Goal: Task Accomplishment & Management: Manage account settings

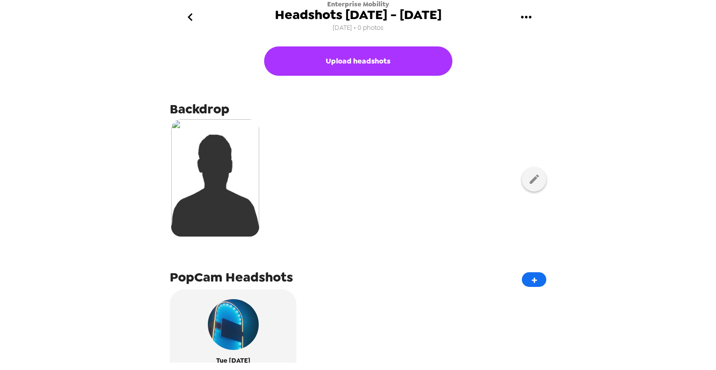
click at [526, 18] on icon "gallery menu" at bounding box center [526, 17] width 10 height 2
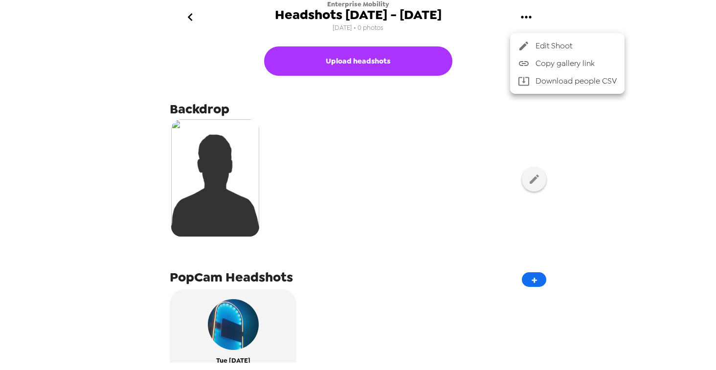
click at [542, 67] on span "Copy gallery link" at bounding box center [576, 64] width 81 height 12
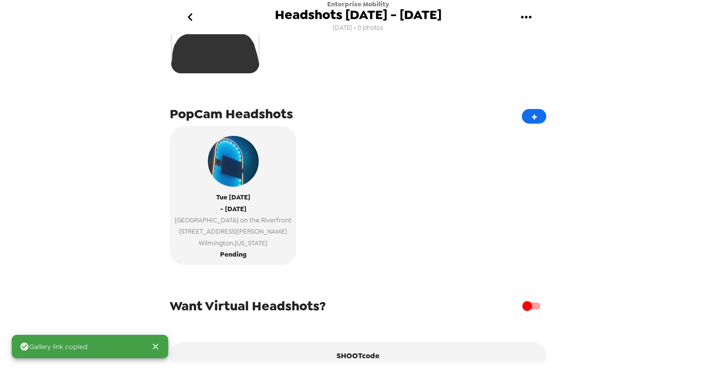
scroll to position [210, 0]
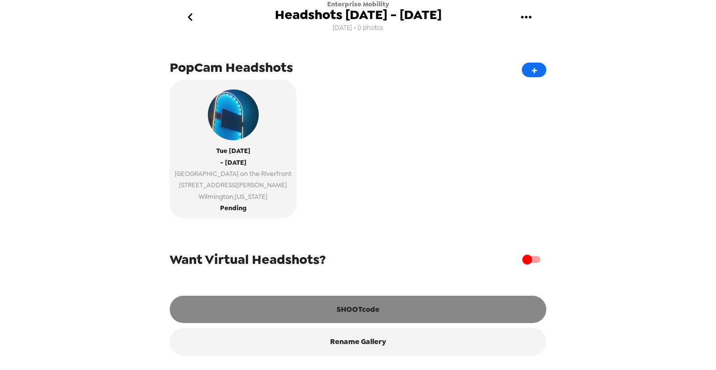
click at [308, 313] on button "SHOOTcode" at bounding box center [358, 309] width 377 height 27
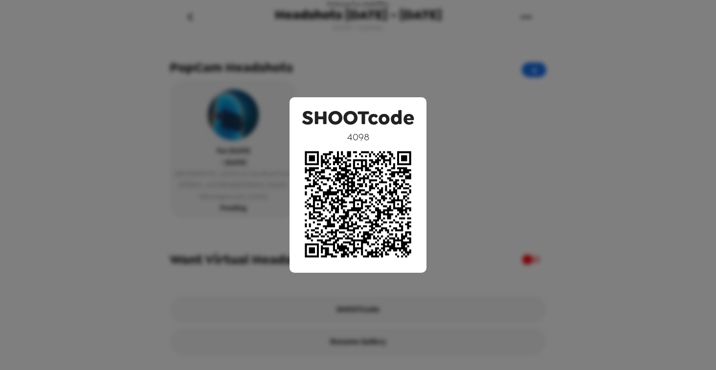
click at [435, 80] on div "SHOOTcode 4098" at bounding box center [358, 185] width 716 height 370
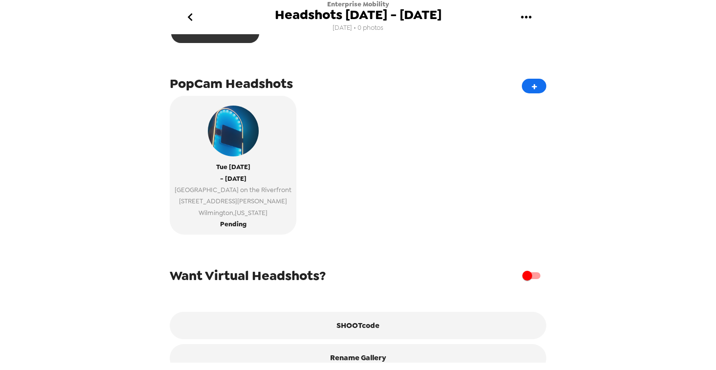
scroll to position [210, 0]
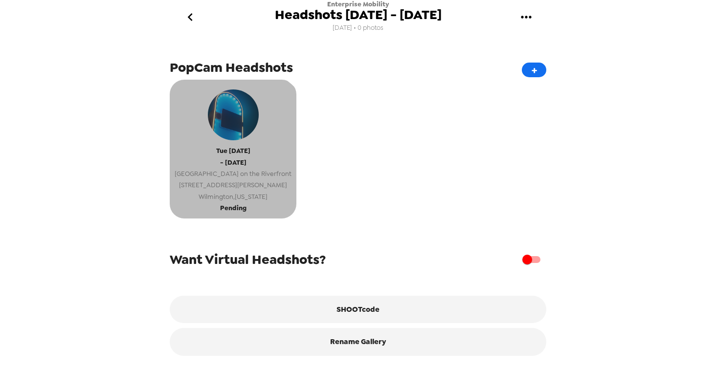
click at [227, 158] on span "- [DATE]" at bounding box center [233, 162] width 26 height 11
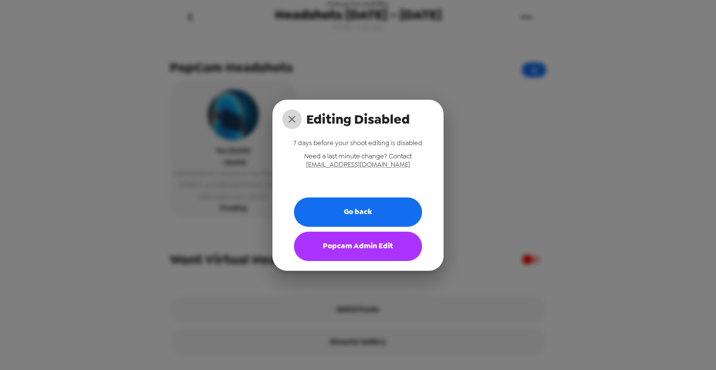
click at [293, 118] on icon "close" at bounding box center [292, 119] width 7 height 7
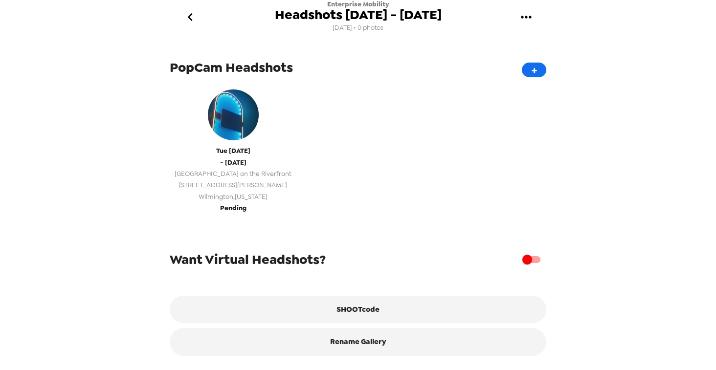
click at [224, 210] on span "Pending" at bounding box center [233, 208] width 26 height 11
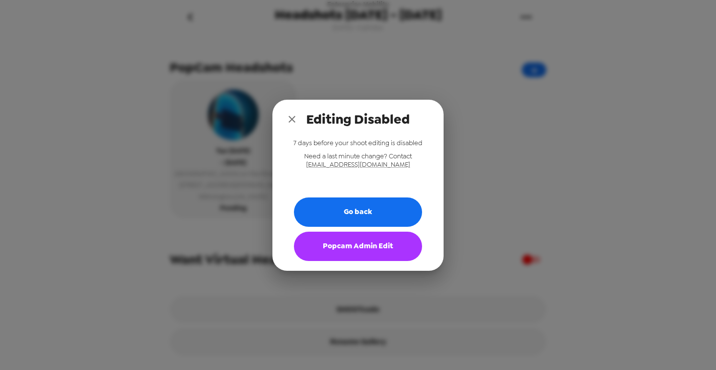
click at [338, 248] on button "Popcam Admin Edit" at bounding box center [358, 246] width 128 height 29
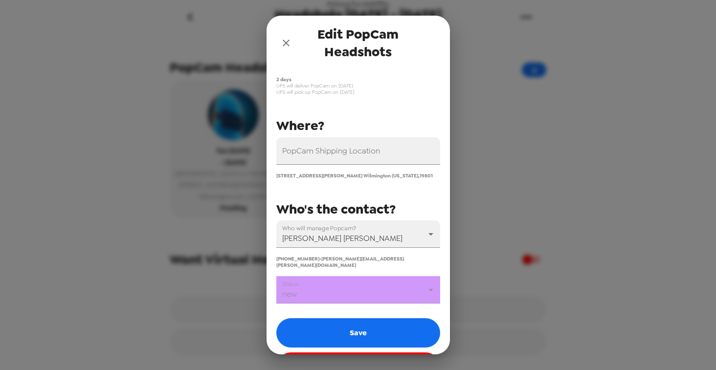
scroll to position [98, 0]
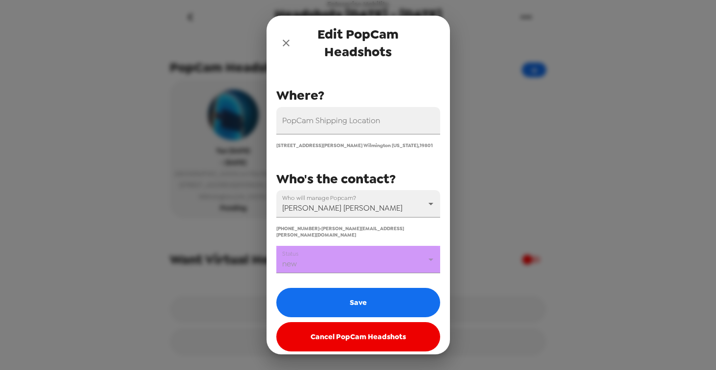
click at [349, 251] on body "Enterprise Mobility Headshots [DATE] - [DATE] [DATE] • 0 photos Upload headshot…" at bounding box center [358, 185] width 716 height 370
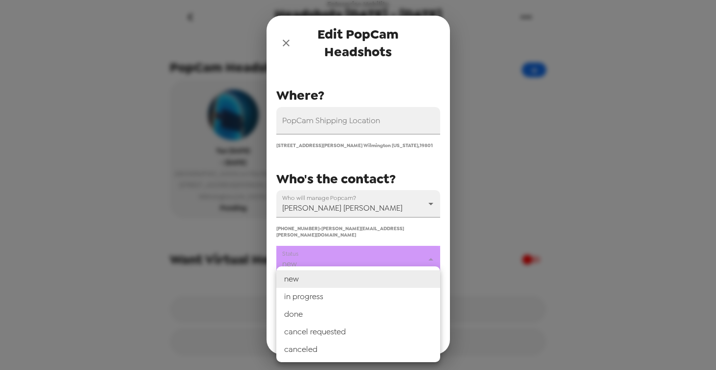
click at [319, 300] on li "in progress" at bounding box center [358, 297] width 164 height 18
type input "in progress"
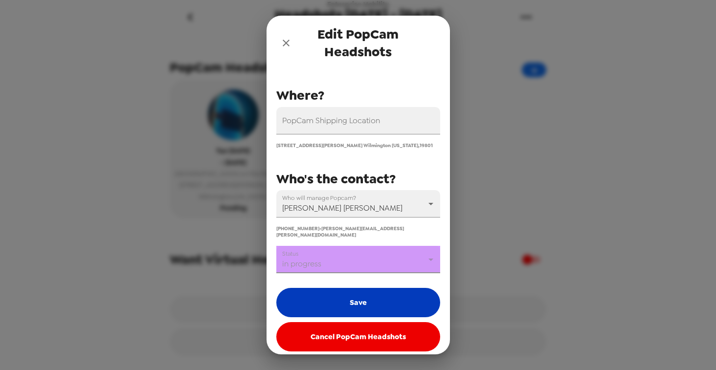
click at [342, 297] on button "Save" at bounding box center [358, 302] width 164 height 29
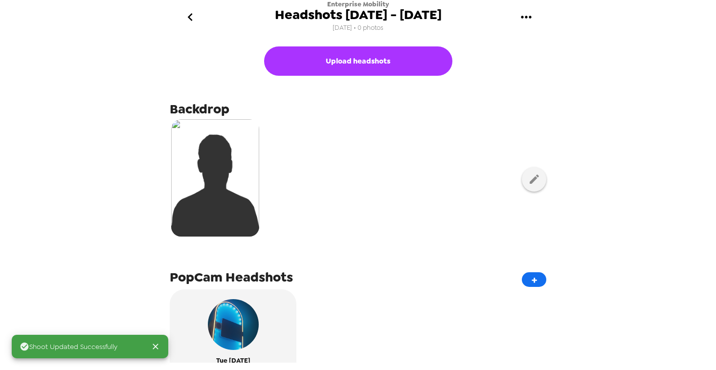
scroll to position [210, 0]
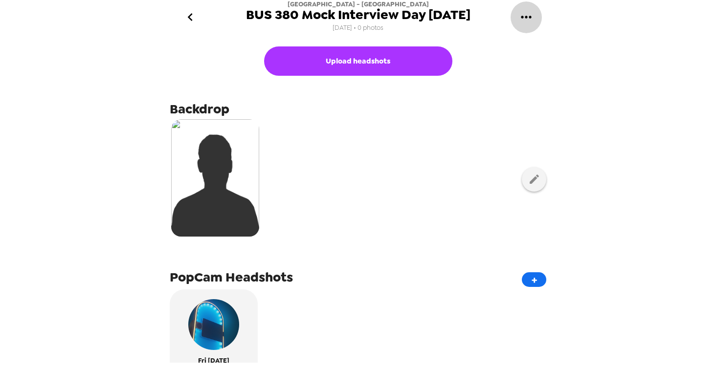
click at [525, 20] on icon "gallery menu" at bounding box center [527, 17] width 16 height 16
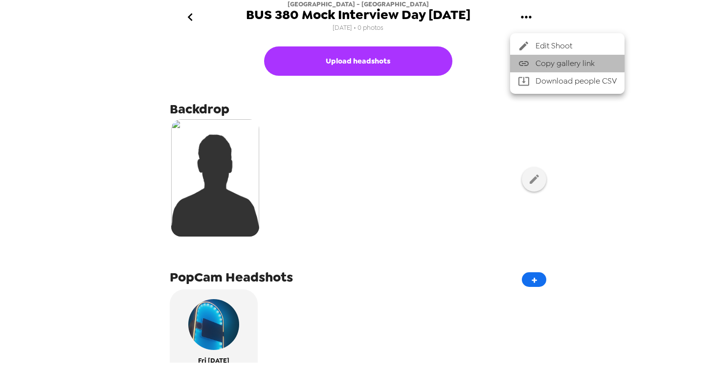
click at [539, 62] on span "Copy gallery link" at bounding box center [576, 64] width 81 height 12
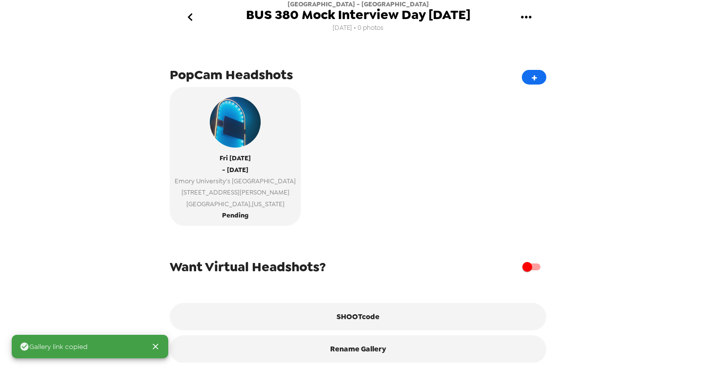
scroll to position [210, 0]
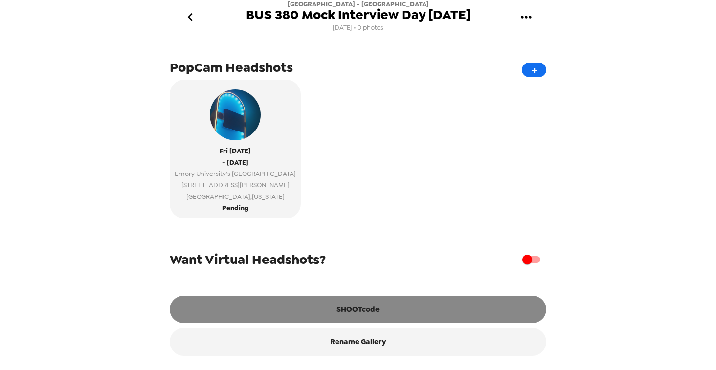
click at [255, 317] on button "SHOOTcode" at bounding box center [358, 309] width 377 height 27
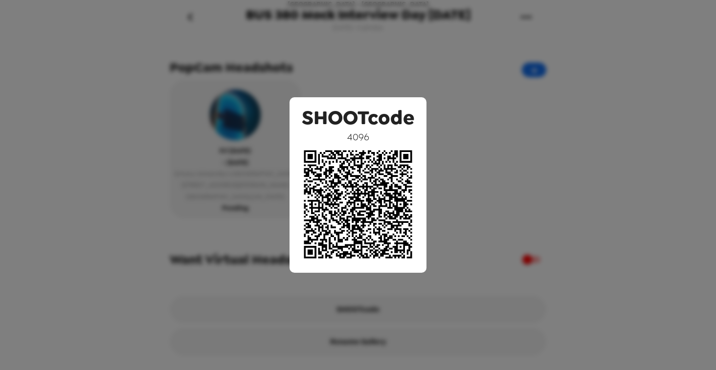
click at [192, 80] on div "SHOOTcode 4096" at bounding box center [358, 185] width 716 height 370
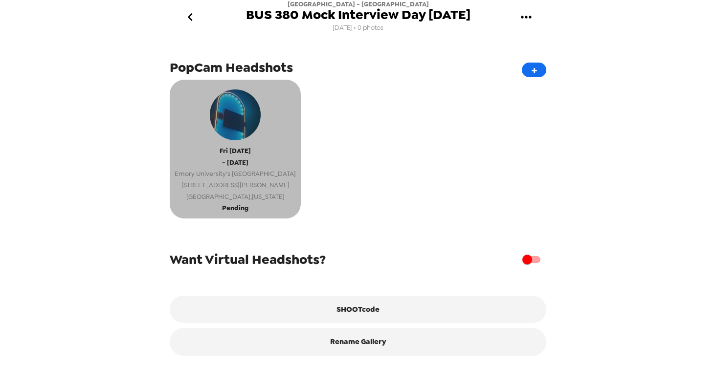
click at [227, 197] on span "[GEOGRAPHIC_DATA] , [US_STATE]" at bounding box center [235, 196] width 121 height 11
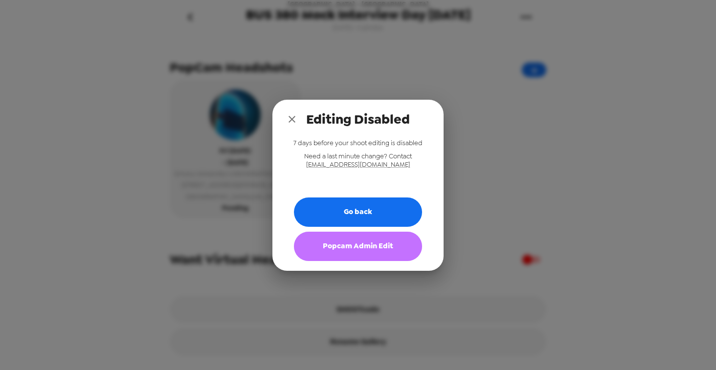
click at [320, 245] on button "Popcam Admin Edit" at bounding box center [358, 246] width 128 height 29
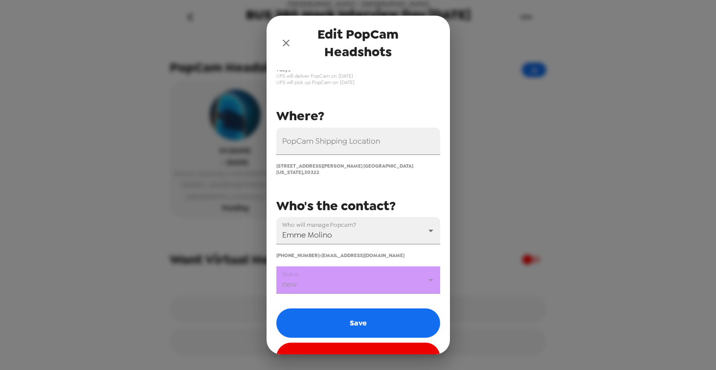
scroll to position [82, 0]
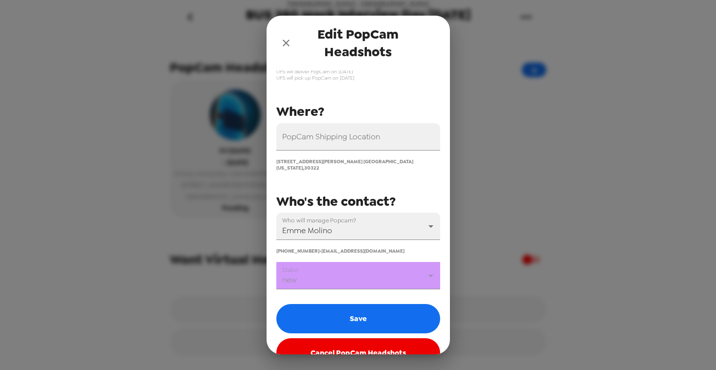
click at [344, 270] on body "[GEOGRAPHIC_DATA] - [GEOGRAPHIC_DATA] BUS 380 Mock Interview Day [DATE] [DATE] …" at bounding box center [358, 185] width 716 height 370
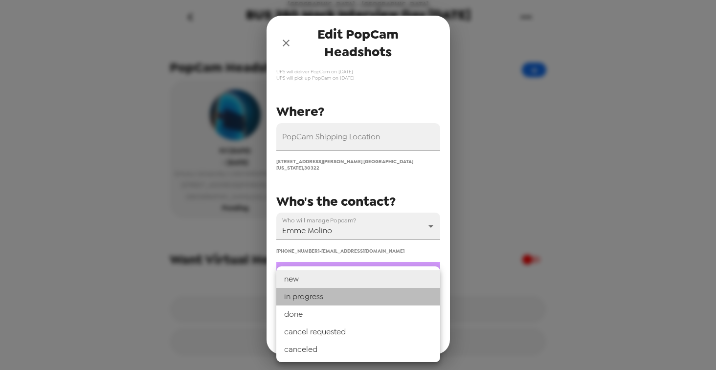
click at [329, 293] on li "in progress" at bounding box center [358, 297] width 164 height 18
type input "in progress"
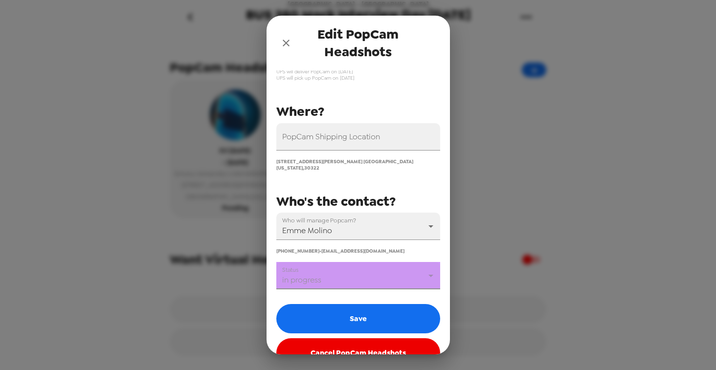
scroll to position [98, 0]
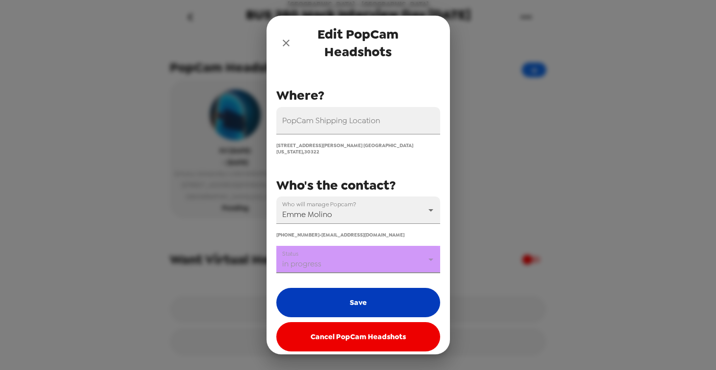
click at [330, 289] on button "Save" at bounding box center [358, 302] width 164 height 29
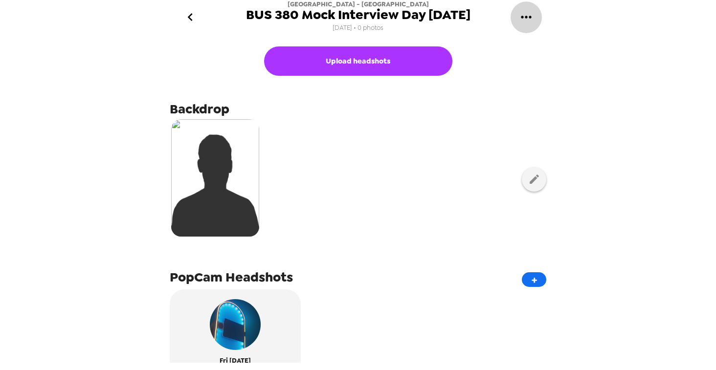
click at [525, 20] on icon "gallery menu" at bounding box center [527, 17] width 16 height 16
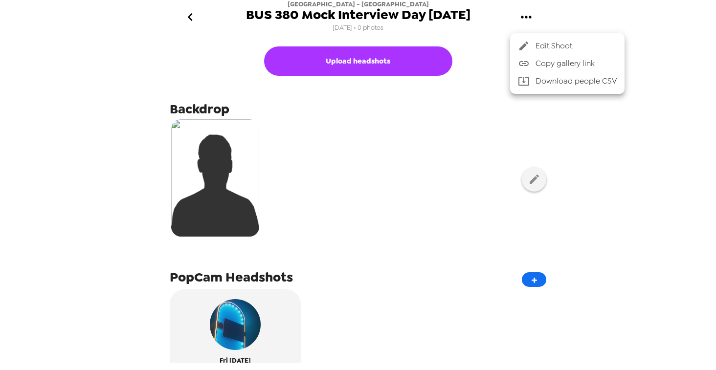
click at [545, 67] on span "Copy gallery link" at bounding box center [576, 64] width 81 height 12
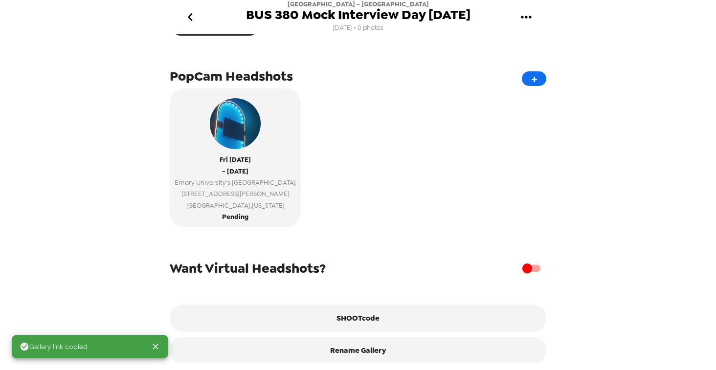
scroll to position [210, 0]
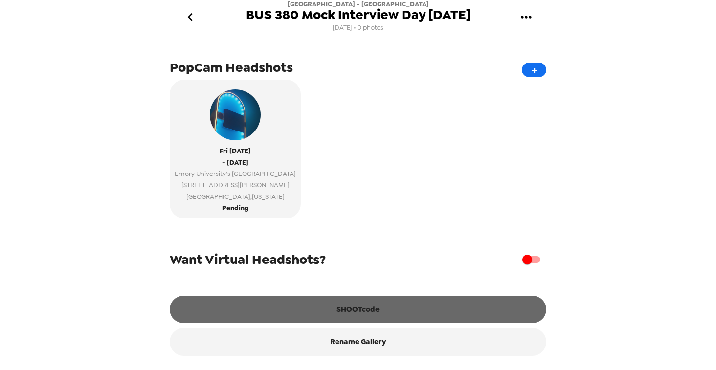
click at [285, 304] on button "SHOOTcode" at bounding box center [358, 309] width 377 height 27
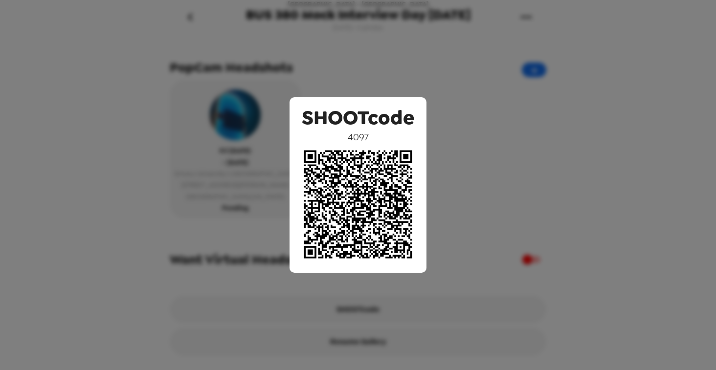
click at [443, 81] on div "SHOOTcode 4097" at bounding box center [358, 185] width 716 height 370
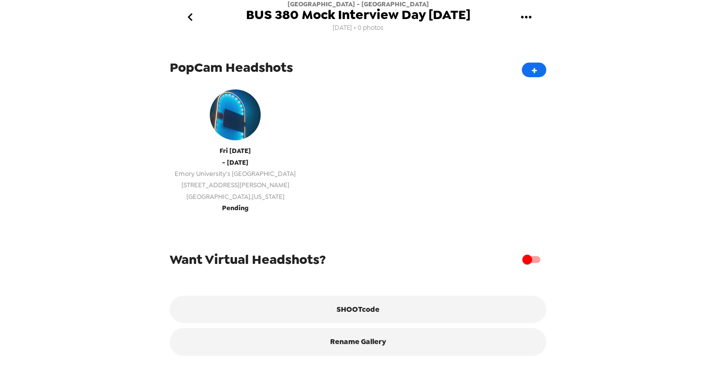
click at [218, 205] on button "Fri 10/3/25 - Fri 10/3/25 Emory University's Goizueta Business School 1300 Clif…" at bounding box center [235, 149] width 131 height 139
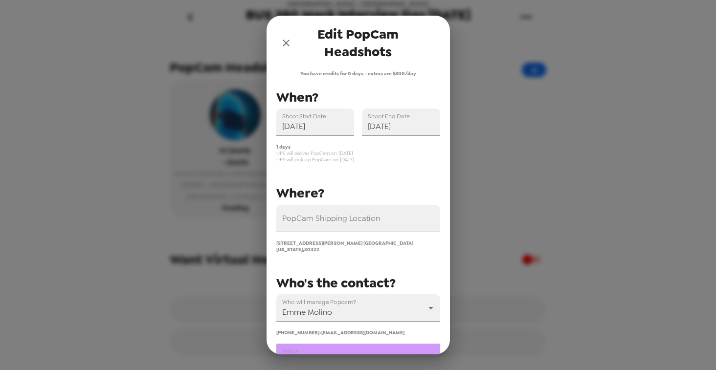
scroll to position [98, 0]
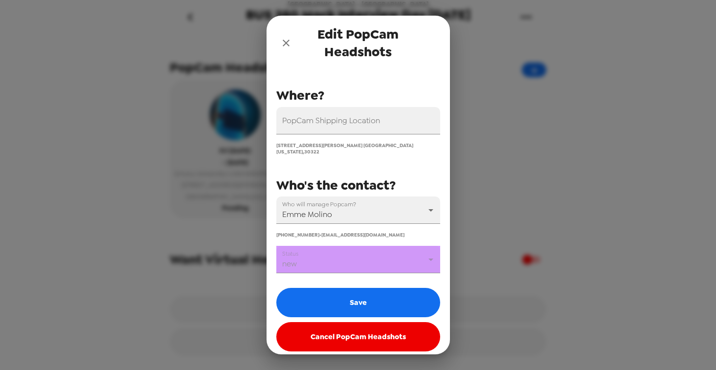
click at [388, 256] on body "Emory University - Goizueta Business School BUS 380 Mock Interview Day 10/3/25 …" at bounding box center [358, 185] width 716 height 370
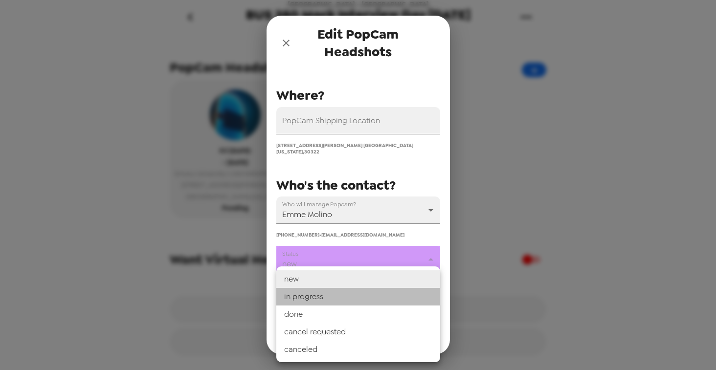
click at [335, 300] on li "in progress" at bounding box center [358, 297] width 164 height 18
type input "in progress"
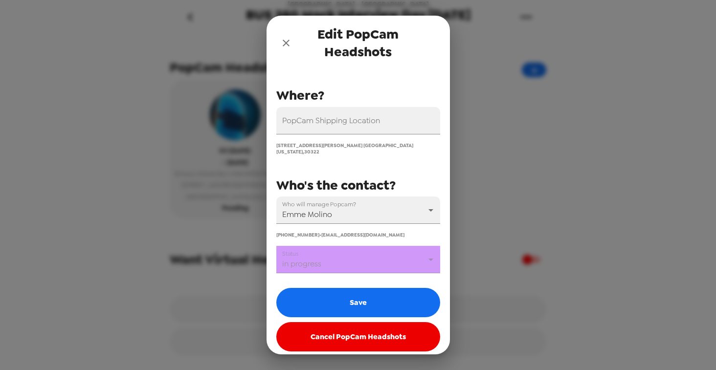
click at [475, 168] on div "Edit PopCam Headshots You have credits for 0 days - extras are $800/day PopCam …" at bounding box center [358, 185] width 716 height 370
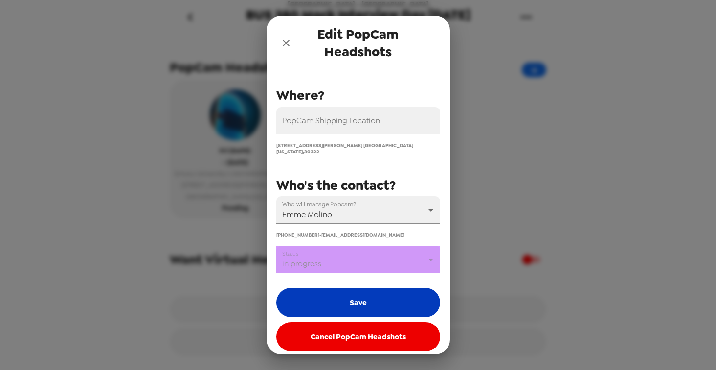
click at [355, 291] on button "Save" at bounding box center [358, 302] width 164 height 29
